Goal: Transaction & Acquisition: Book appointment/travel/reservation

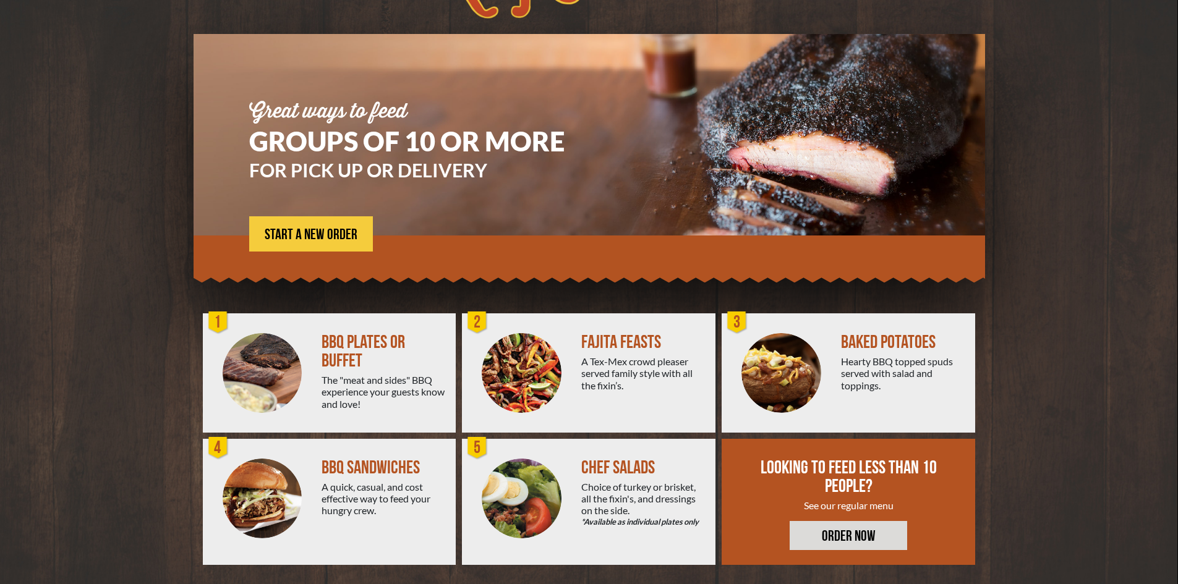
scroll to position [67, 0]
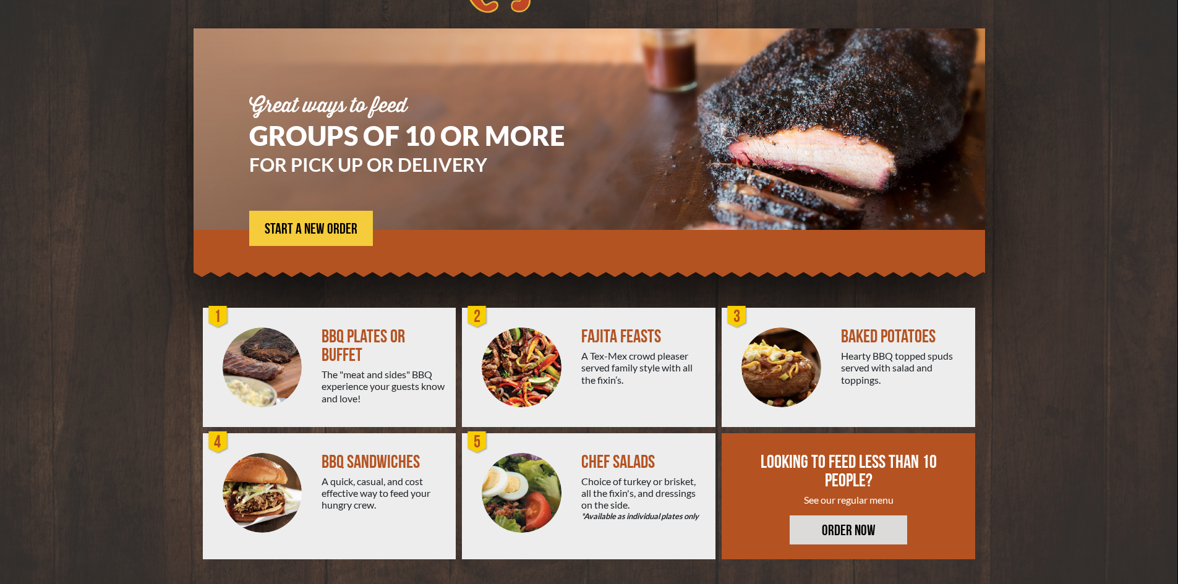
click at [615, 332] on div "FAJITA FEASTS" at bounding box center [643, 337] width 124 height 19
click at [277, 236] on span "START A NEW ORDER" at bounding box center [311, 229] width 93 height 15
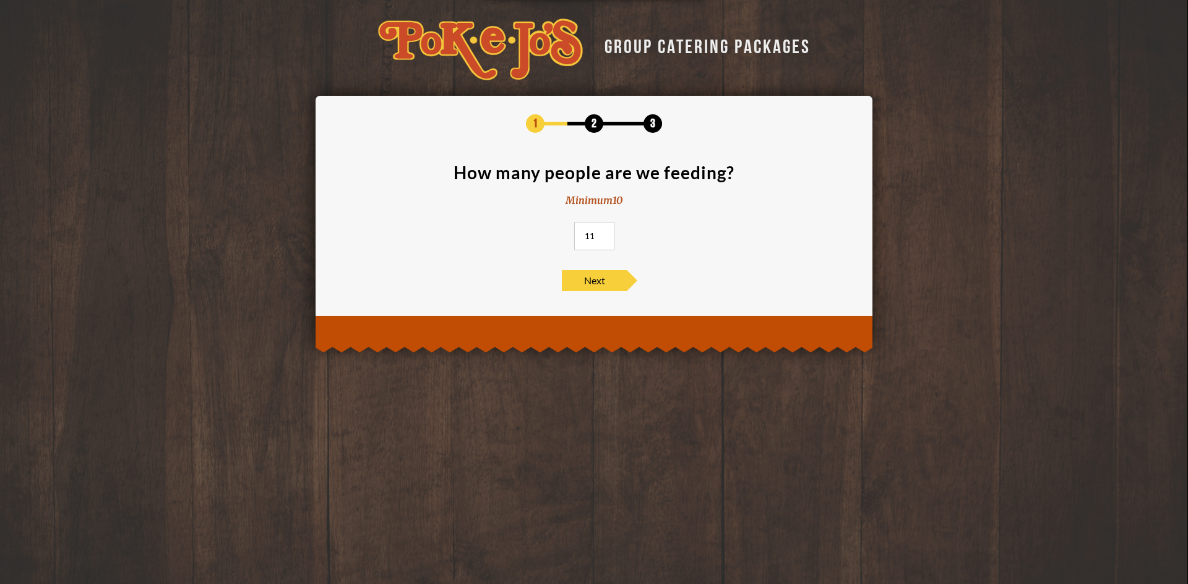
drag, startPoint x: 597, startPoint y: 238, endPoint x: 562, endPoint y: 235, distance: 34.7
click at [574, 235] on input "11" at bounding box center [594, 236] width 40 height 28
drag, startPoint x: 595, startPoint y: 234, endPoint x: 569, endPoint y: 234, distance: 26.0
click at [569, 234] on section "How many people are we feeding? Minimum 10 11" at bounding box center [594, 211] width 520 height 94
type input "25"
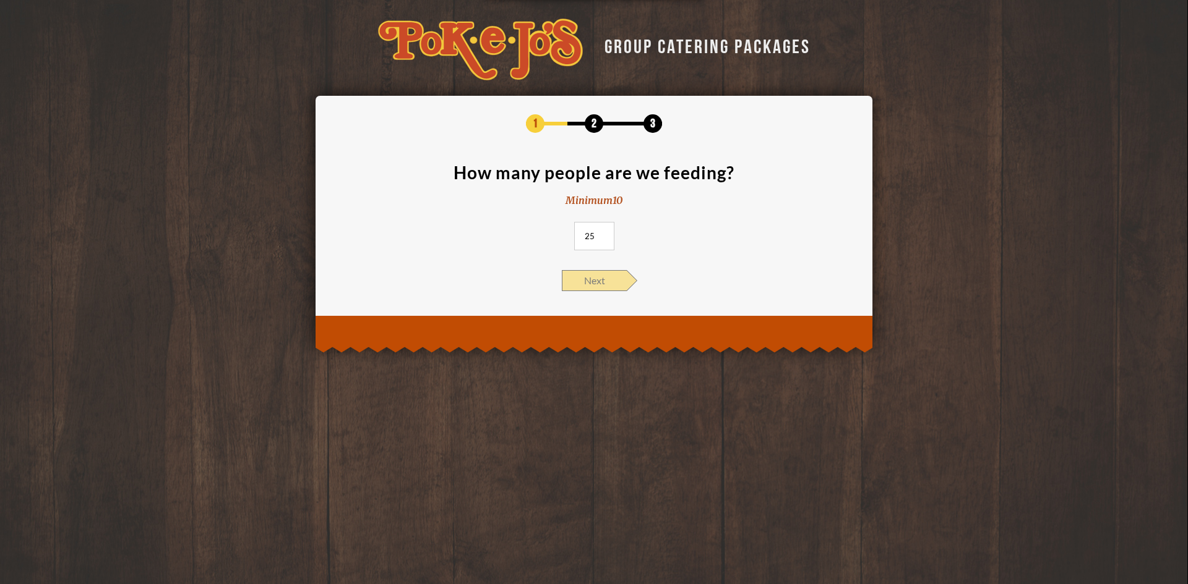
click at [575, 275] on span "Next" at bounding box center [594, 280] width 65 height 21
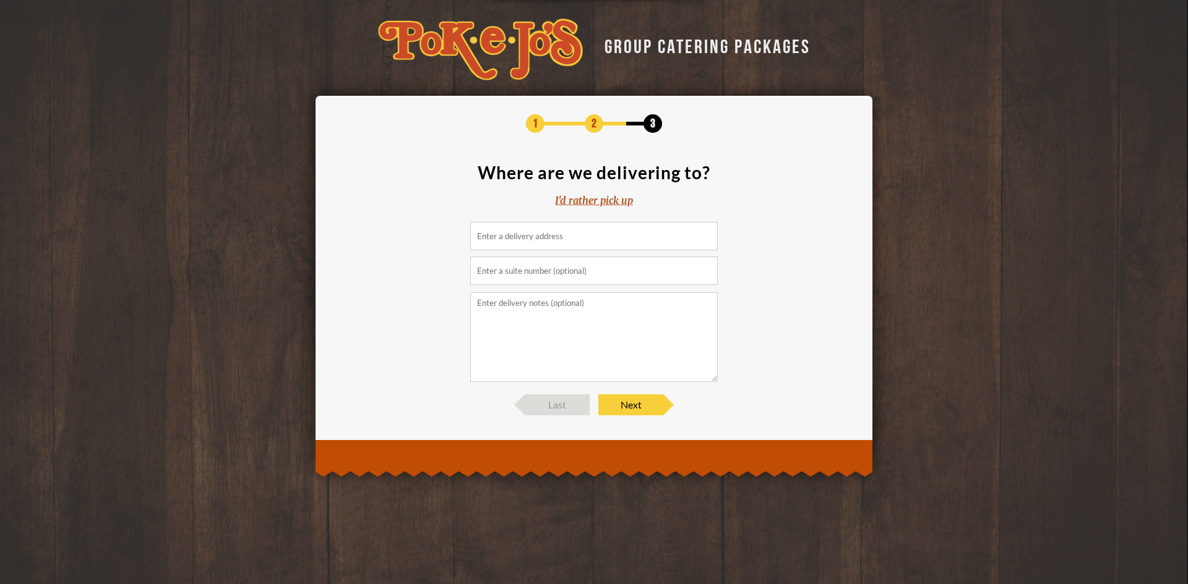
click at [613, 205] on div "I'd rather pick up" at bounding box center [594, 201] width 78 height 14
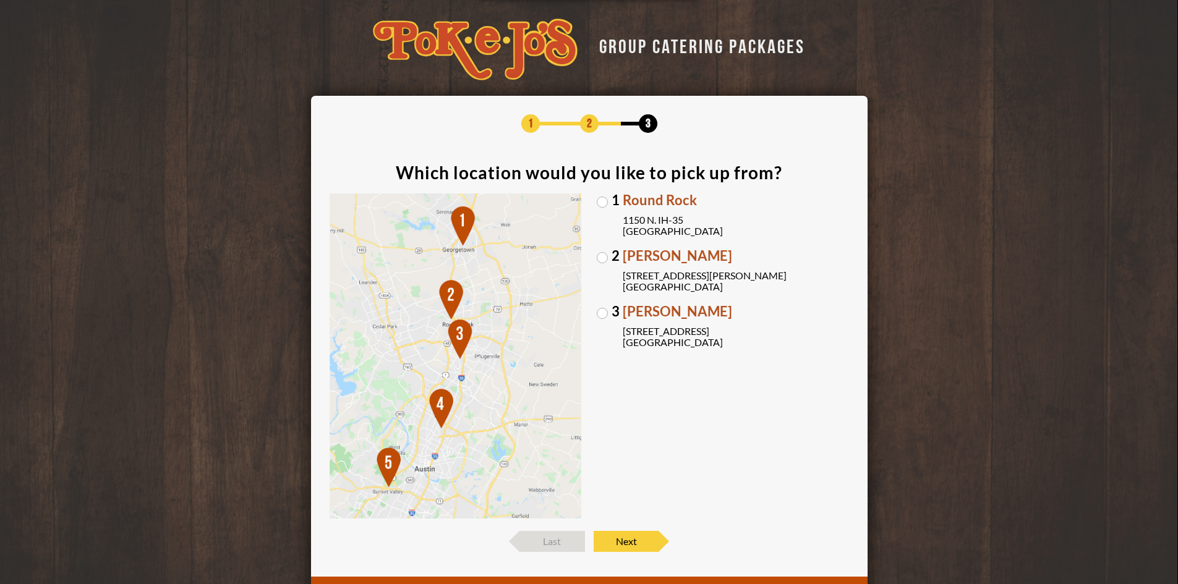
click at [601, 314] on label "3 Brodie Oaks 4109 S. Capitol of TX Hwy Austin, TX 78704" at bounding box center [723, 326] width 252 height 43
click at [0, 0] on input "3 Brodie Oaks 4109 S. Capitol of TX Hwy Austin, TX 78704" at bounding box center [0, 0] width 0 height 0
click at [644, 539] on span "Next" at bounding box center [626, 541] width 65 height 21
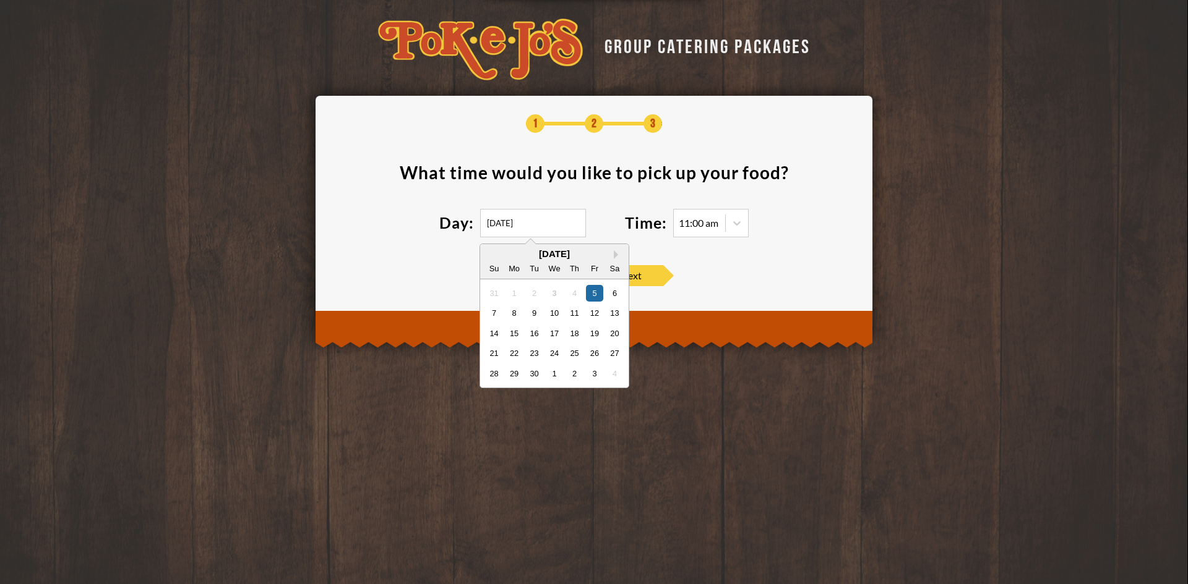
click at [564, 218] on input "09/05/2025" at bounding box center [533, 223] width 106 height 28
click at [614, 295] on div "6" at bounding box center [614, 293] width 17 height 17
click at [546, 220] on input "09/06/2025" at bounding box center [533, 223] width 106 height 28
click at [490, 309] on div "7" at bounding box center [494, 313] width 17 height 17
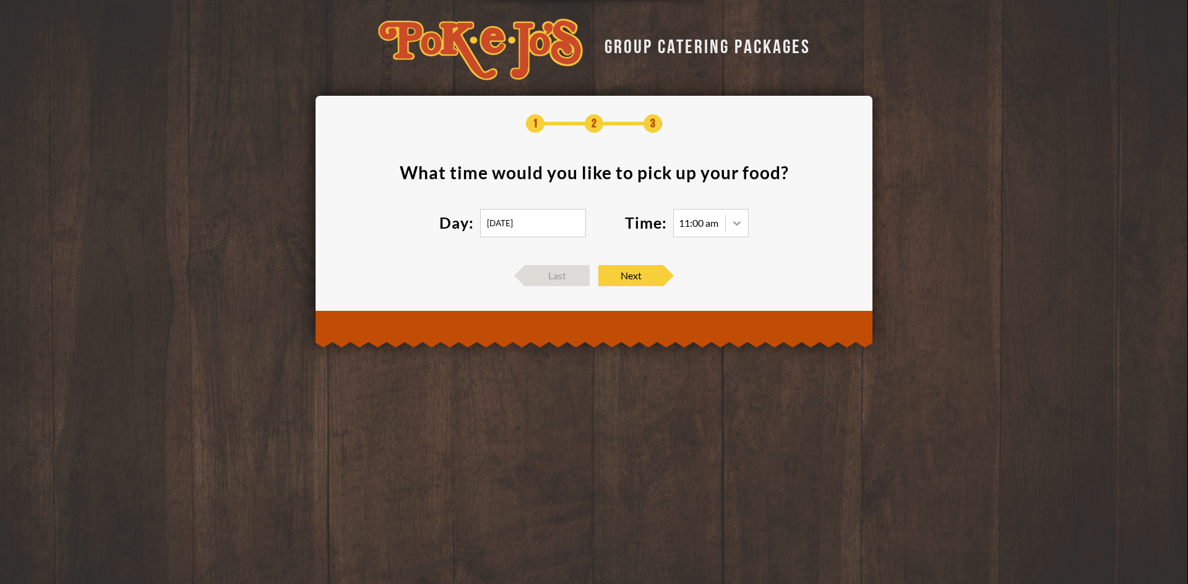
click at [737, 227] on icon at bounding box center [736, 223] width 12 height 12
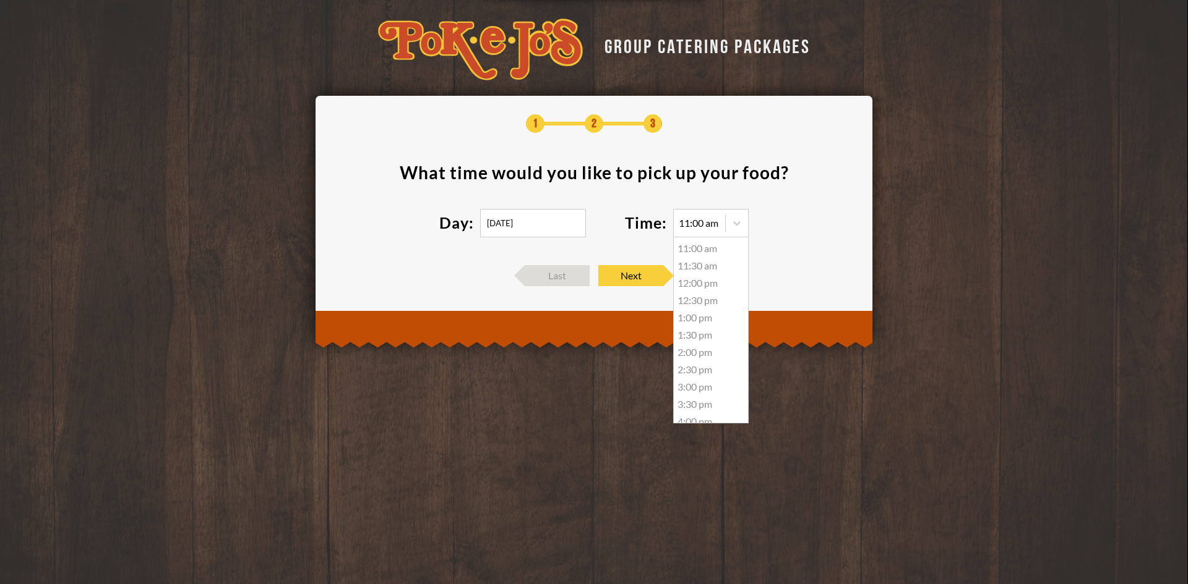
click at [738, 242] on div "11:00 am" at bounding box center [711, 248] width 74 height 17
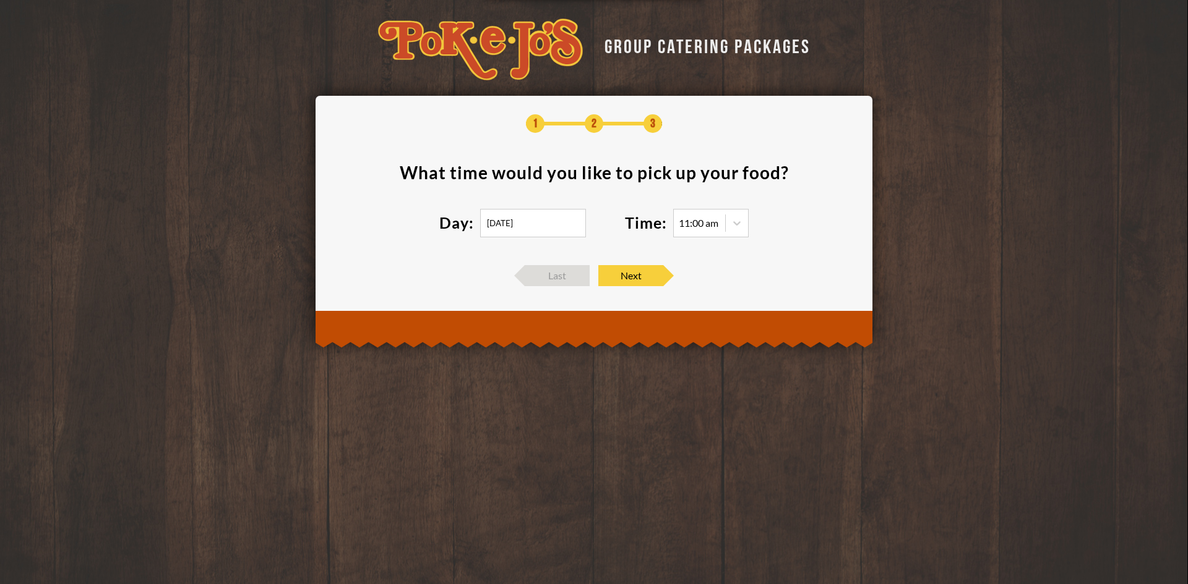
click at [568, 232] on input "09/07/2025" at bounding box center [533, 223] width 106 height 28
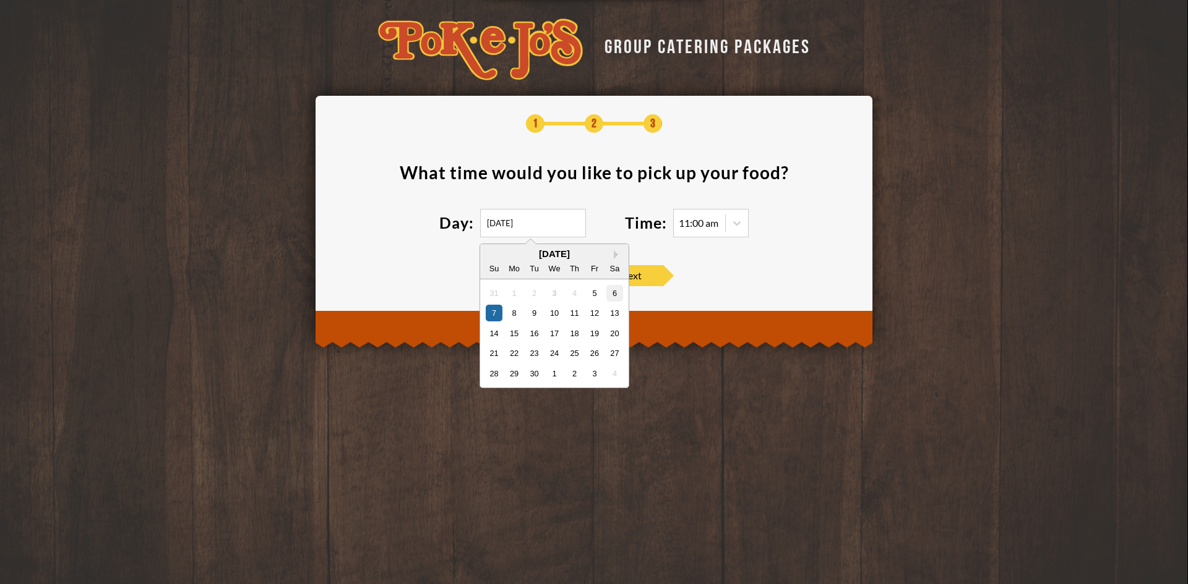
click at [618, 297] on div "6" at bounding box center [614, 293] width 17 height 17
type input "09/06/2025"
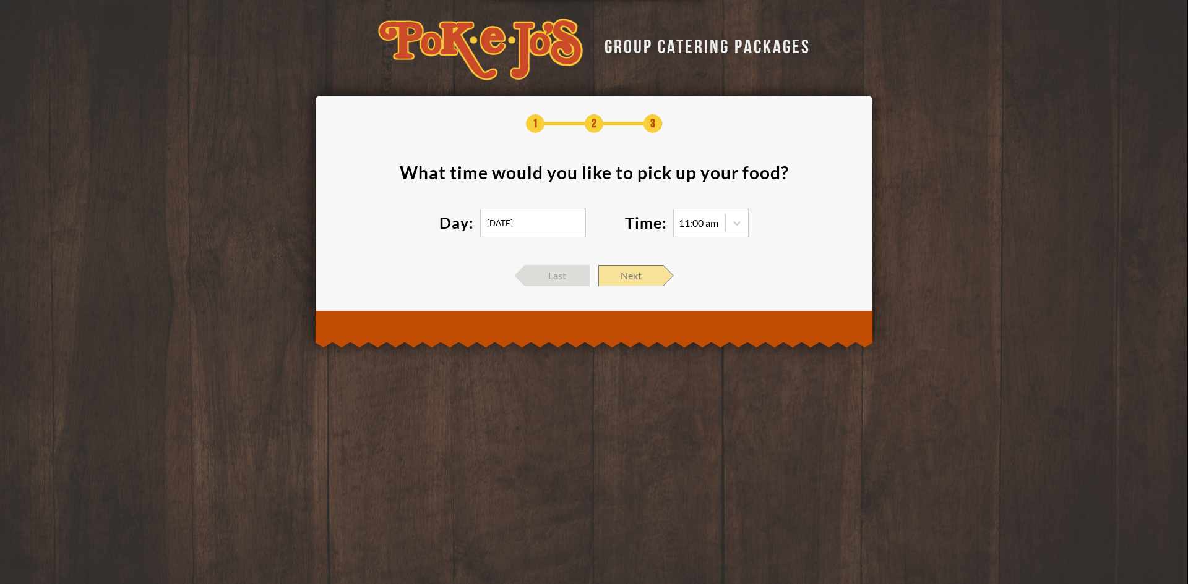
click at [654, 276] on span "Next" at bounding box center [630, 275] width 65 height 21
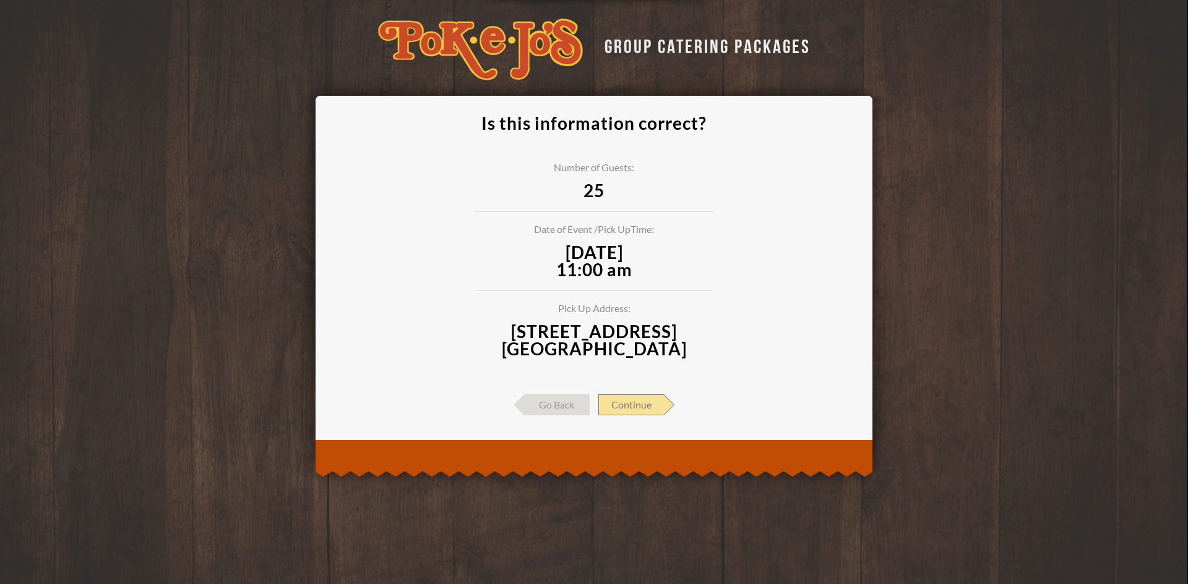
click at [652, 400] on span "Continue" at bounding box center [631, 405] width 66 height 21
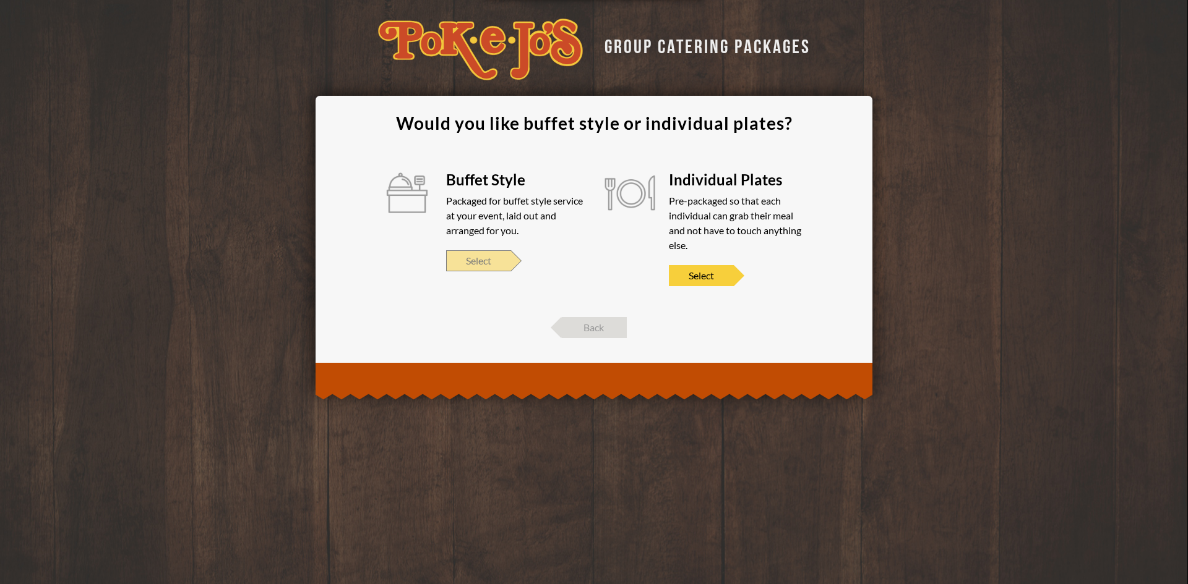
click at [492, 261] on span "Select" at bounding box center [478, 260] width 65 height 21
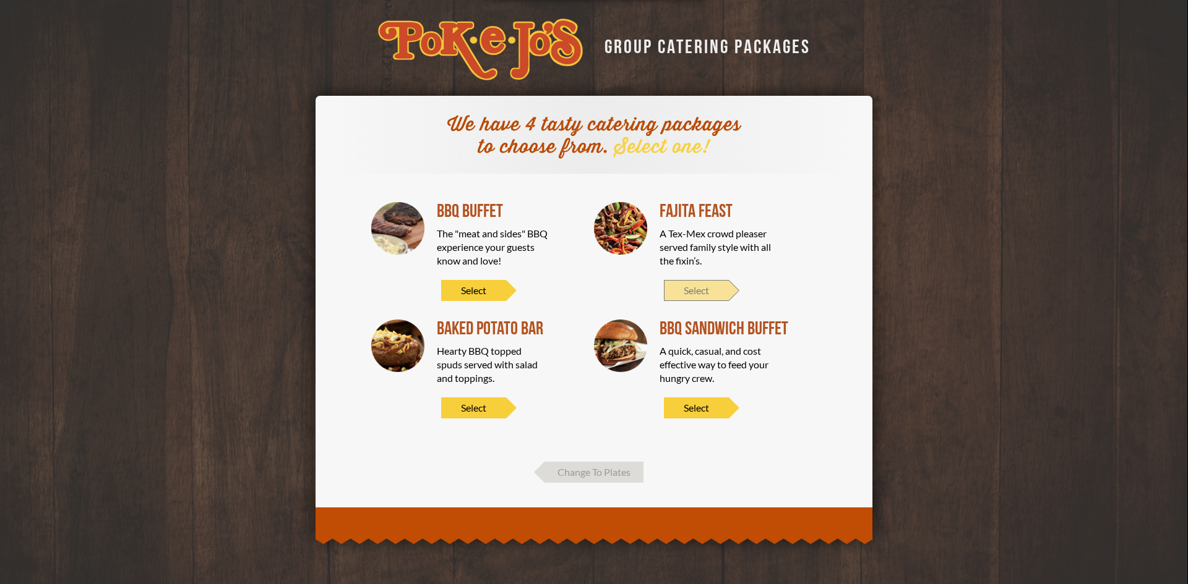
click at [701, 287] on span "Select" at bounding box center [696, 290] width 65 height 21
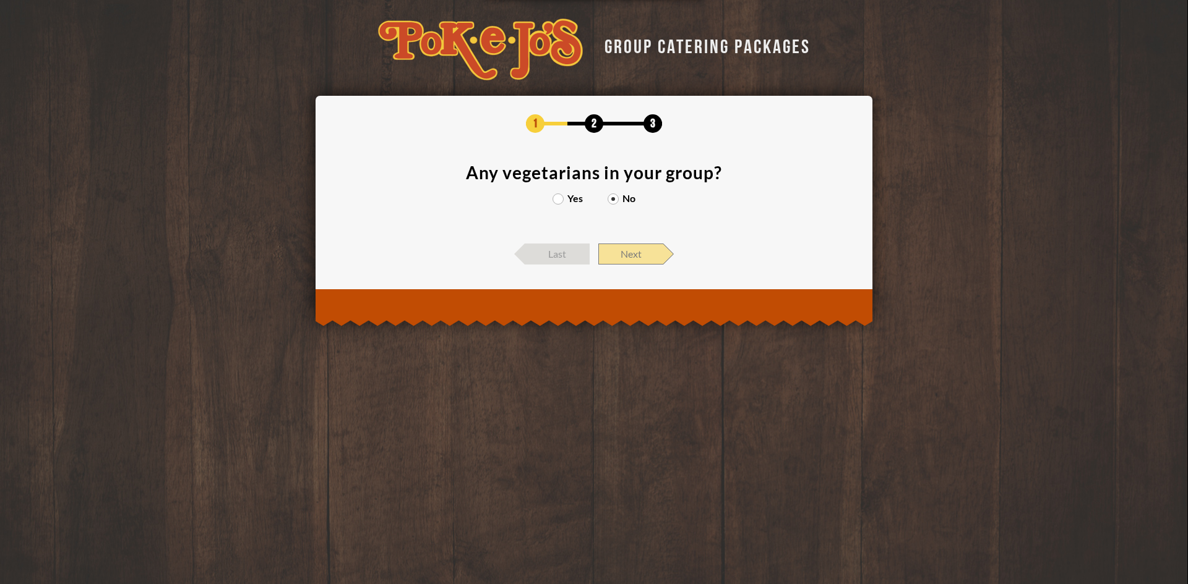
click at [628, 257] on span "Next" at bounding box center [630, 254] width 65 height 21
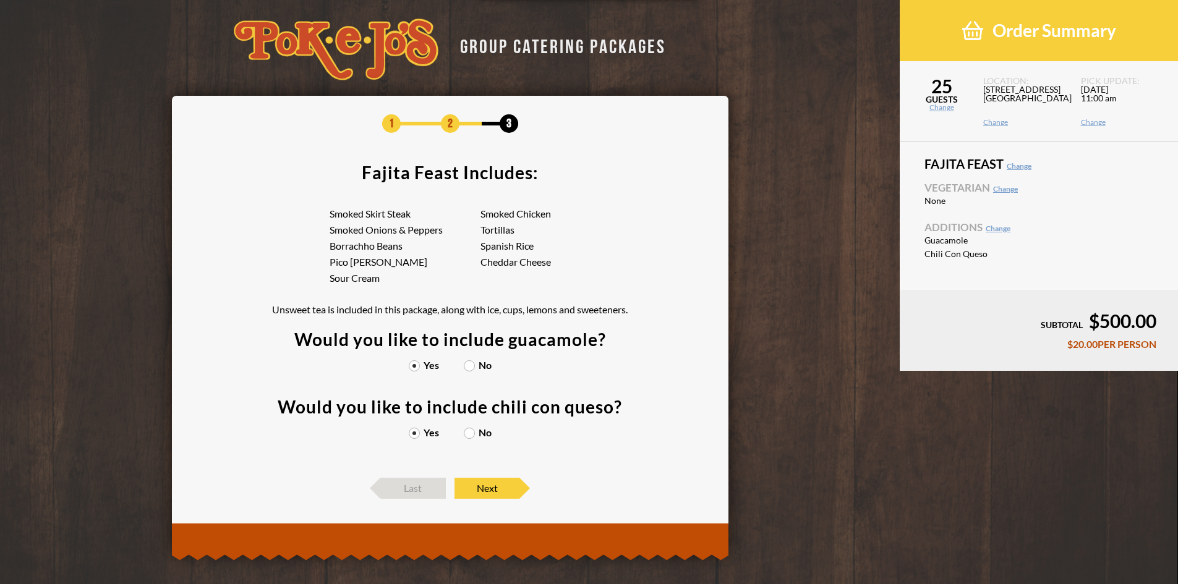
click at [469, 366] on label "No" at bounding box center [478, 366] width 28 height 10
click at [0, 0] on input "No" at bounding box center [0, 0] width 0 height 0
click at [469, 437] on label "No" at bounding box center [478, 433] width 28 height 10
click at [0, 0] on input "No" at bounding box center [0, 0] width 0 height 0
